Goal: Navigation & Orientation: Find specific page/section

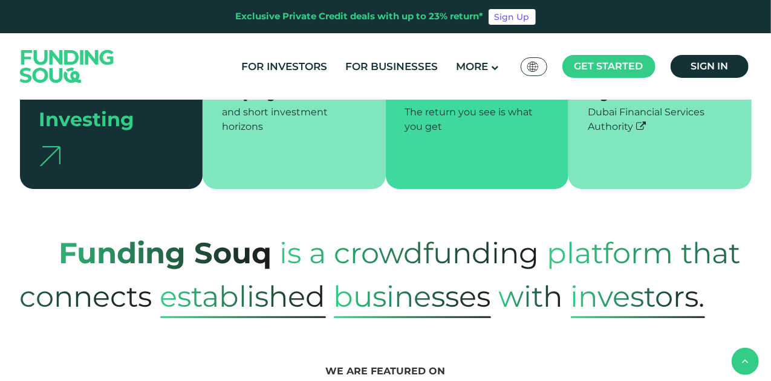
scroll to position [423, 0]
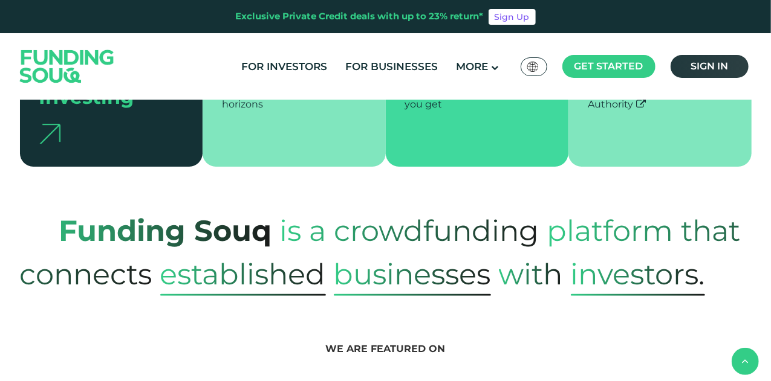
click at [727, 60] on span "Sign in" at bounding box center [708, 65] width 37 height 11
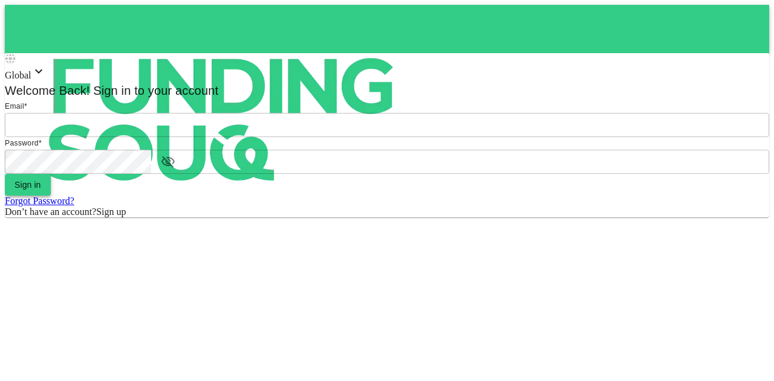
type input "[EMAIL_ADDRESS][PERSON_NAME][DOMAIN_NAME]"
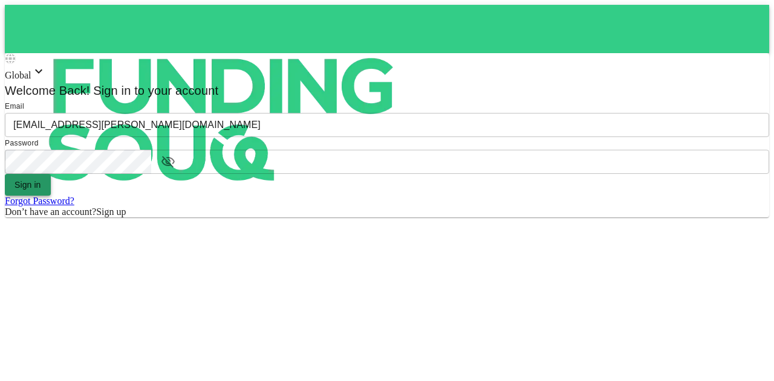
click at [51, 196] on button "Sign in" at bounding box center [28, 185] width 46 height 22
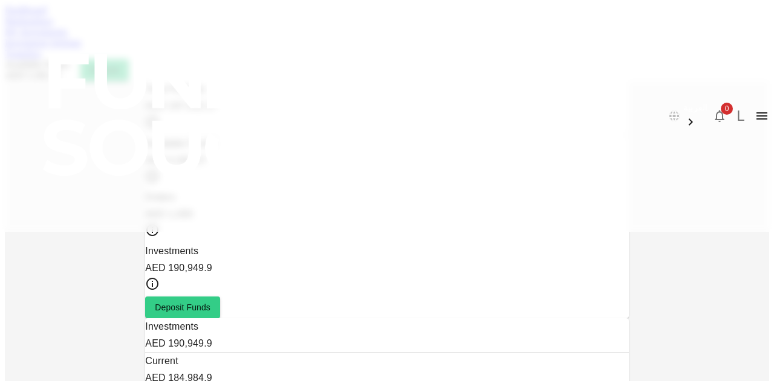
click at [53, 26] on link "Marketplace" at bounding box center [29, 21] width 48 height 10
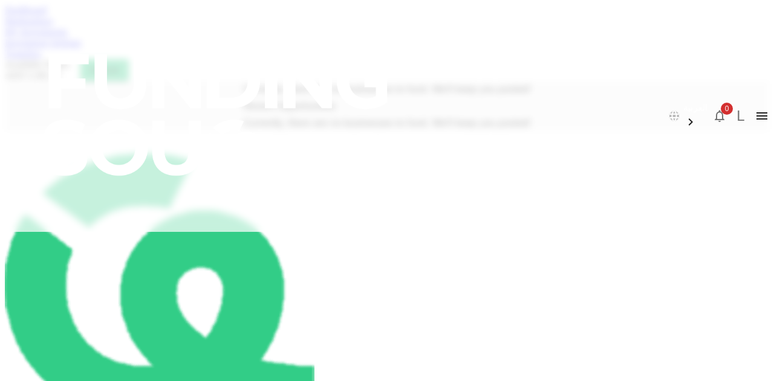
click at [68, 37] on link "My Investments" at bounding box center [36, 32] width 63 height 10
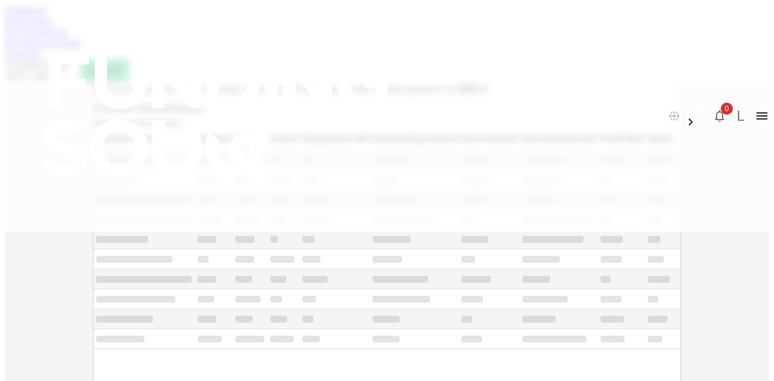
click at [82, 48] on link "Investment Settings" at bounding box center [43, 42] width 77 height 10
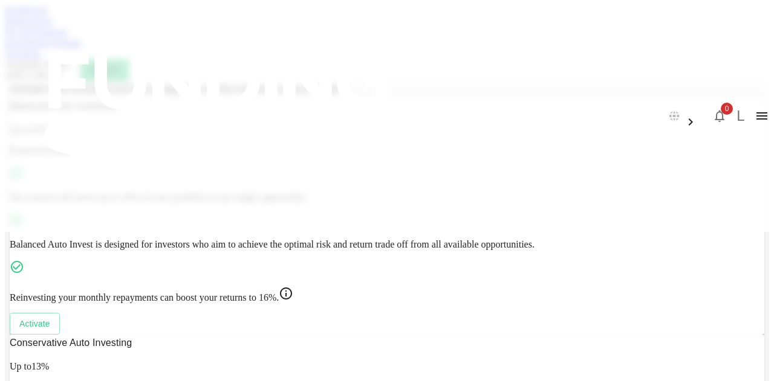
click at [41, 59] on link "Transfers" at bounding box center [23, 53] width 36 height 10
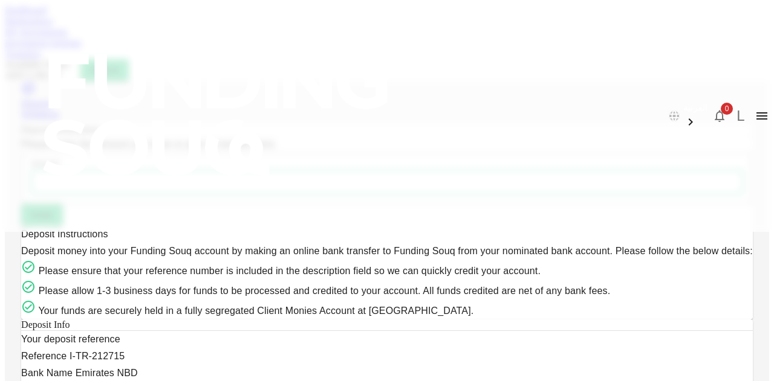
scroll to position [358, 0]
click at [47, 15] on link "Dashboard" at bounding box center [26, 10] width 42 height 10
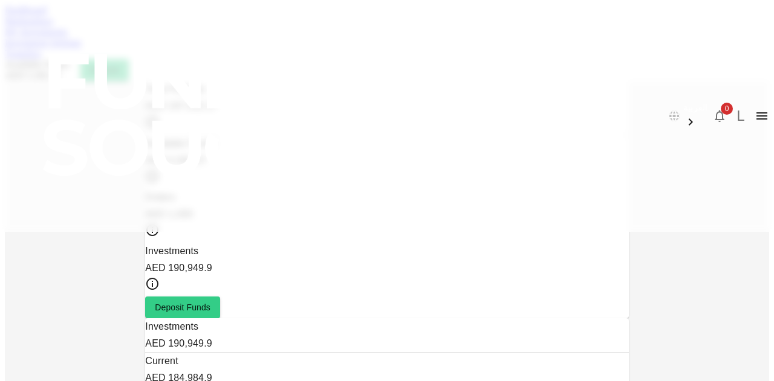
scroll to position [118, 0]
click at [68, 37] on link "My Investments" at bounding box center [36, 32] width 63 height 10
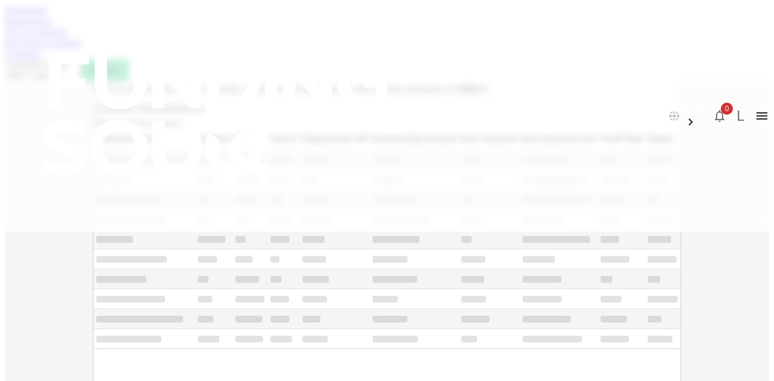
click at [53, 26] on link "Marketplace" at bounding box center [29, 21] width 48 height 10
